Goal: Find specific page/section: Find specific page/section

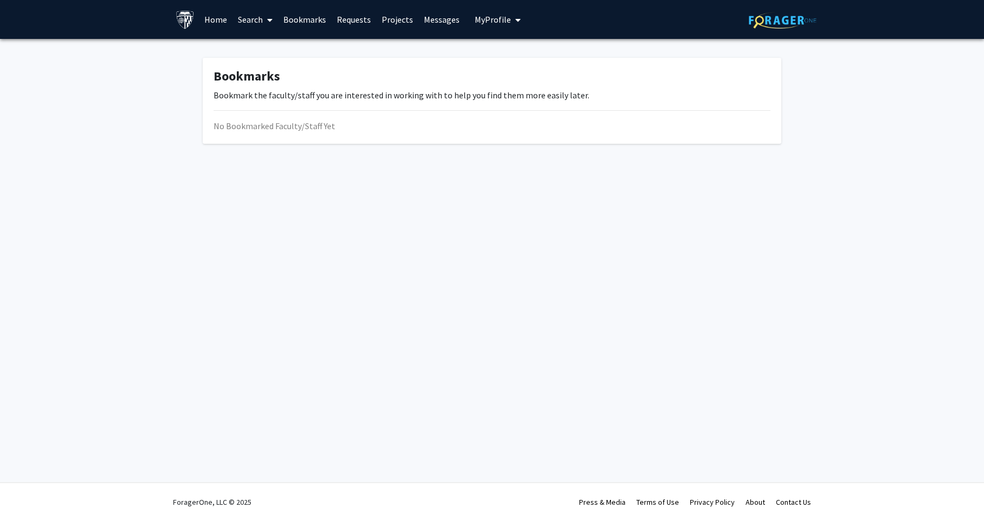
click at [307, 23] on link "Bookmarks" at bounding box center [305, 20] width 54 height 38
click at [434, 20] on link "Messages" at bounding box center [441, 20] width 46 height 38
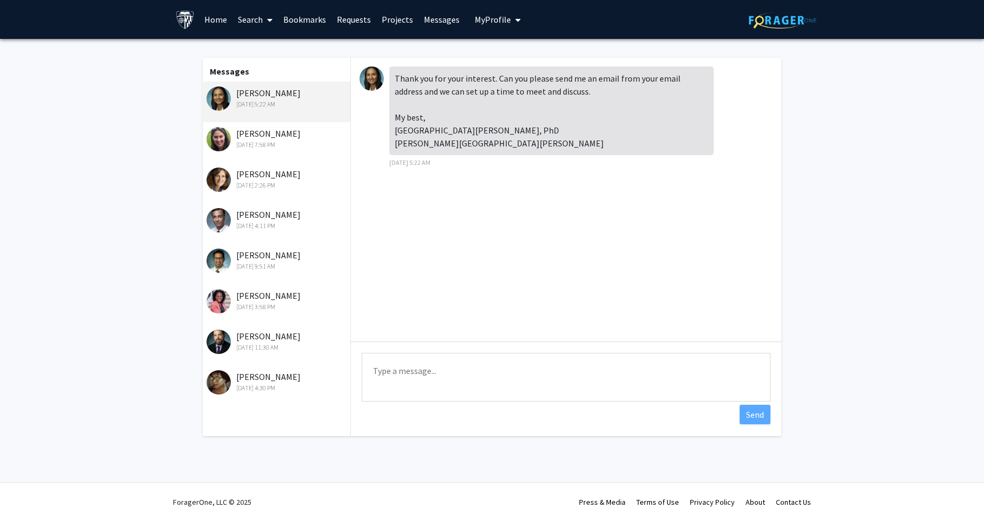
click at [218, 21] on link "Home" at bounding box center [216, 20] width 34 height 38
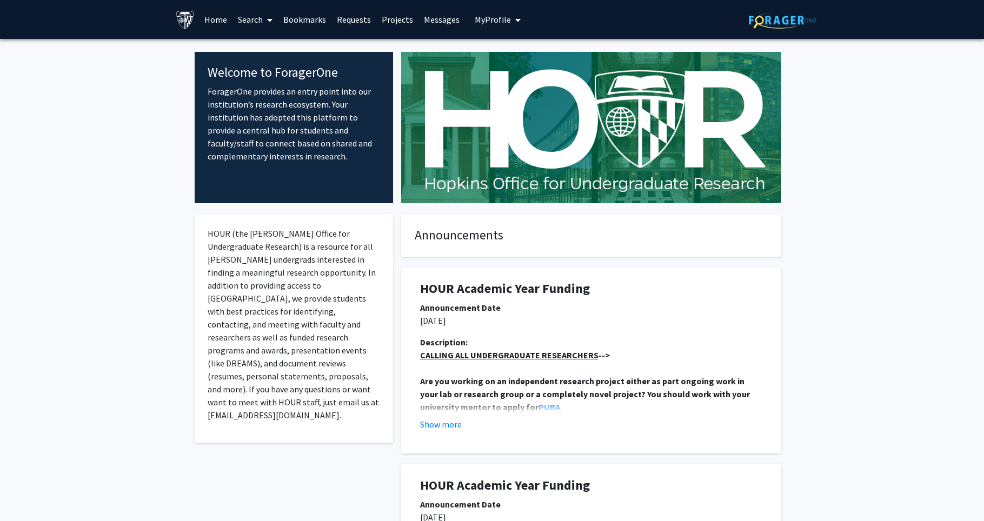
click at [258, 28] on link "Search" at bounding box center [254, 20] width 45 height 38
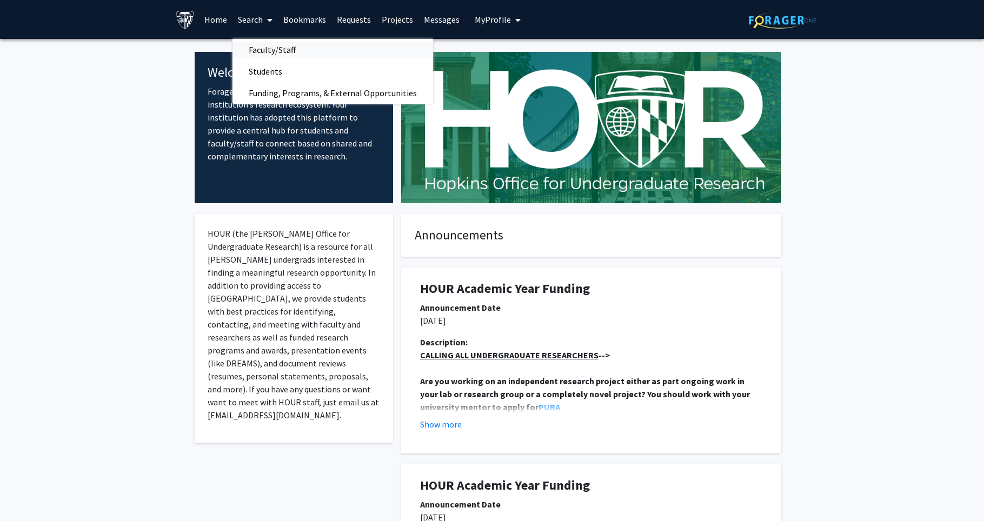
click at [269, 50] on span "Faculty/Staff" at bounding box center [271, 50] width 79 height 22
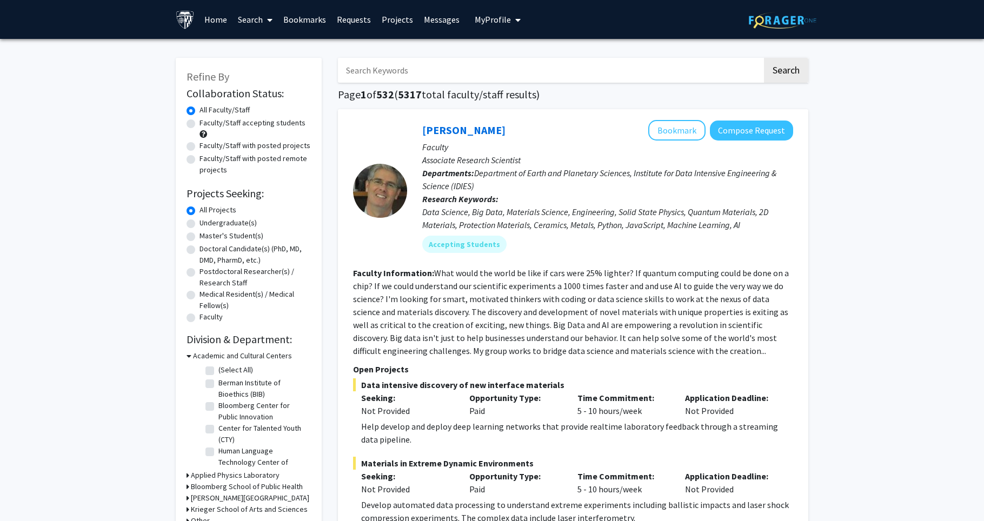
click at [360, 65] on input "Search Keywords" at bounding box center [550, 70] width 424 height 25
type input "[PERSON_NAME]"
click at [764, 58] on button "Search" at bounding box center [786, 70] width 44 height 25
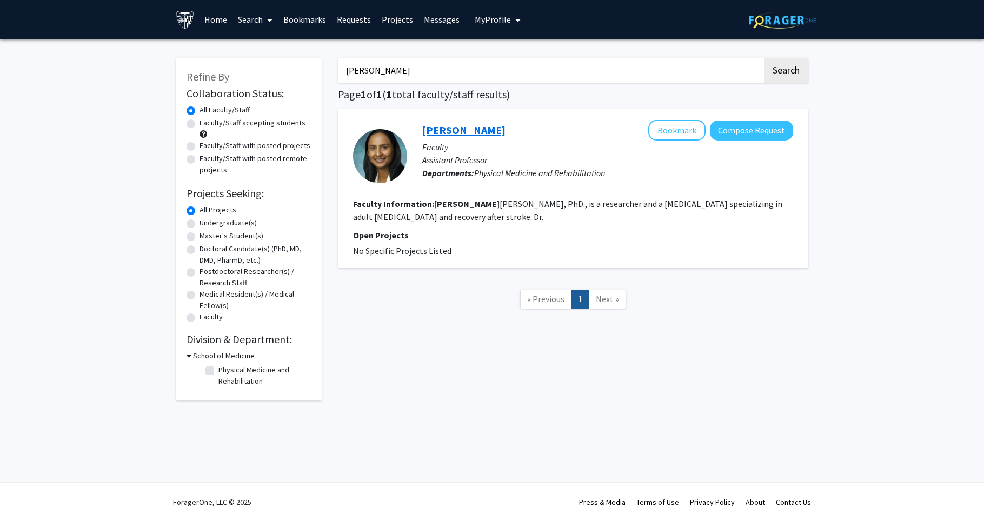
click at [483, 131] on link "[PERSON_NAME]" at bounding box center [463, 130] width 83 height 14
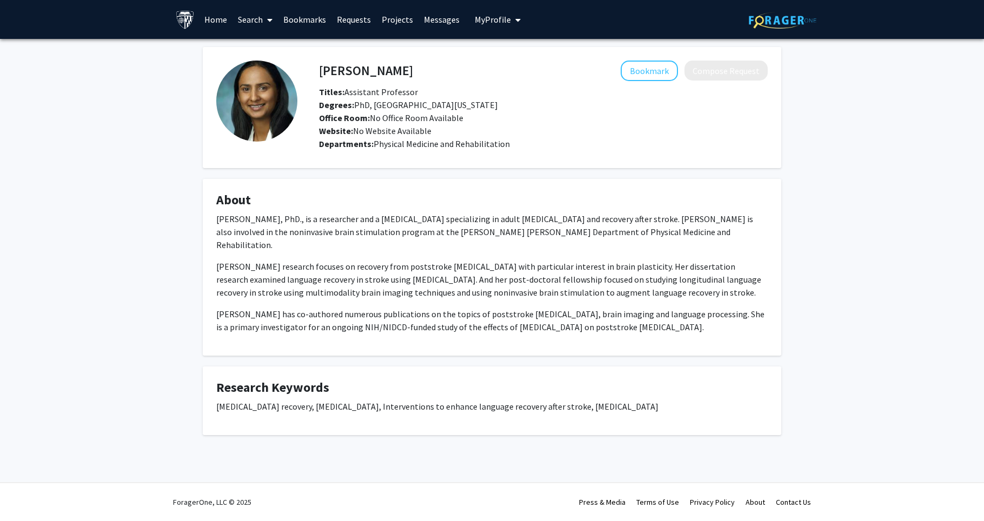
click at [425, 19] on link "Messages" at bounding box center [441, 20] width 46 height 38
